Goal: Navigation & Orientation: Find specific page/section

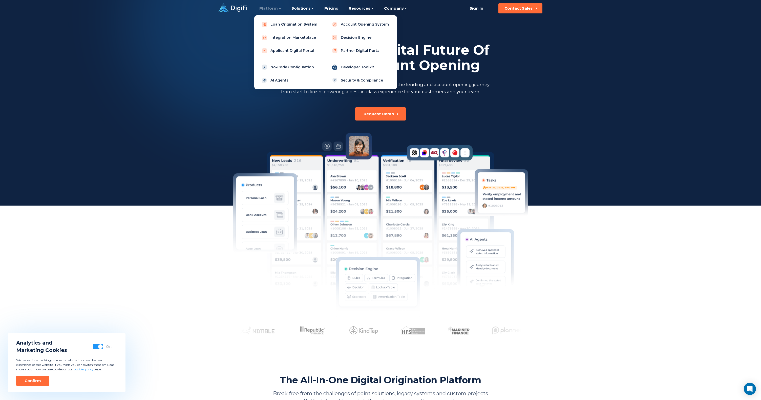
click at [349, 66] on link "Developer Toolkit" at bounding box center [361, 67] width 64 height 10
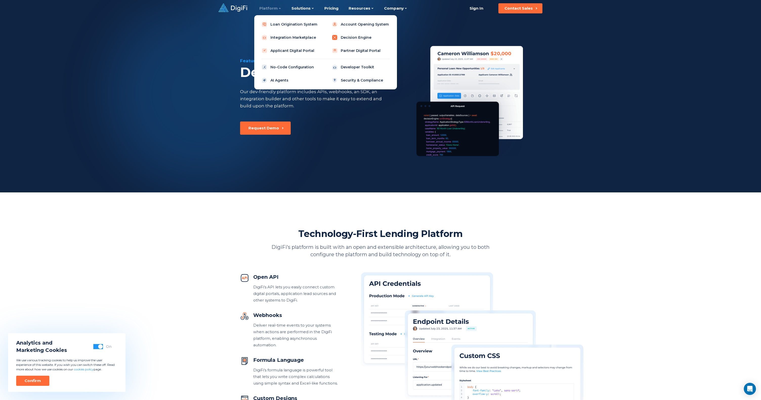
click at [356, 37] on link "Decision Engine" at bounding box center [361, 37] width 64 height 10
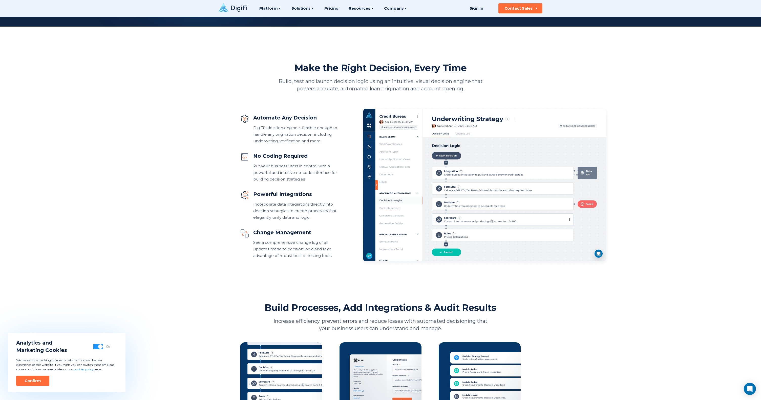
scroll to position [166, 0]
